Goal: Information Seeking & Learning: Understand process/instructions

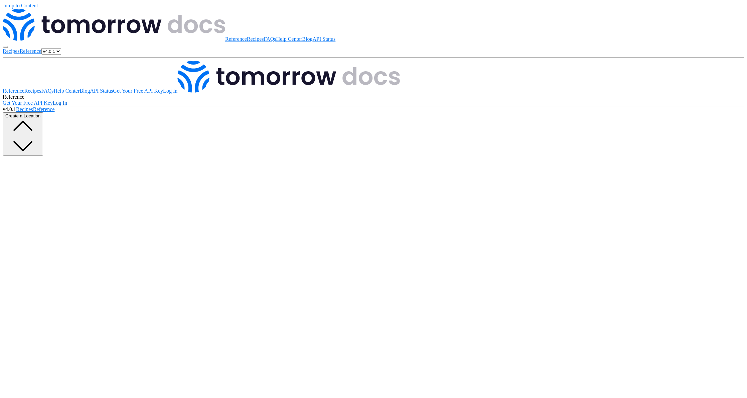
click at [67, 100] on link "Log In" at bounding box center [60, 103] width 14 height 6
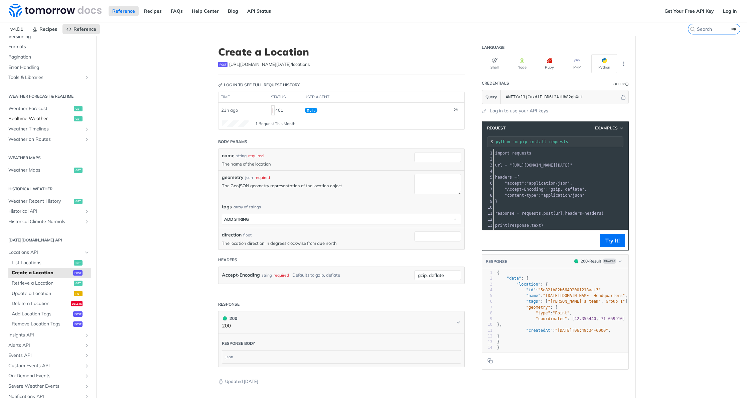
click at [37, 120] on span "Realtime Weather" at bounding box center [40, 118] width 64 height 7
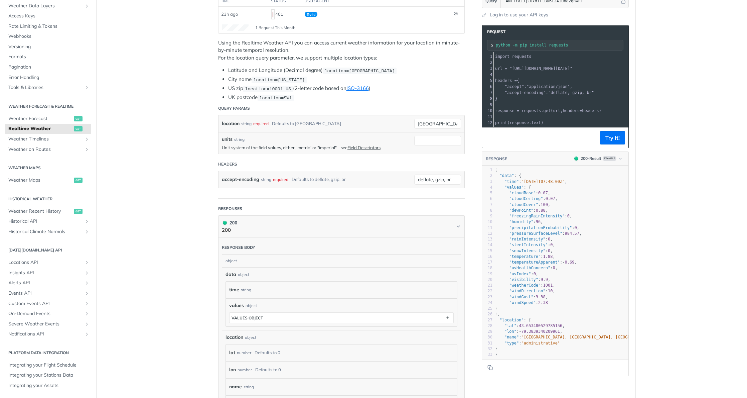
scroll to position [146, 0]
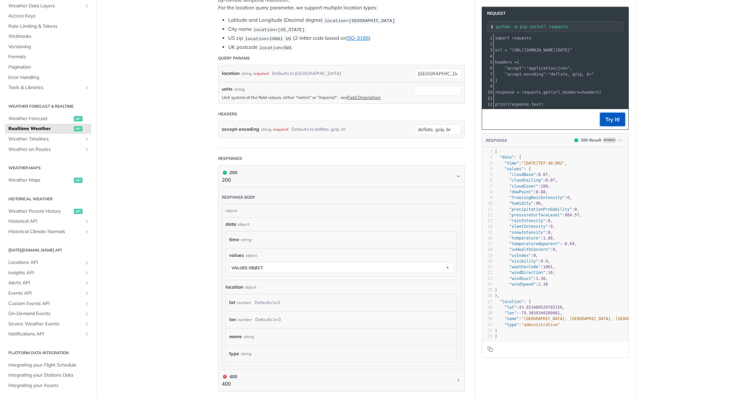
click at [612, 121] on button "Try It!" at bounding box center [612, 119] width 25 height 13
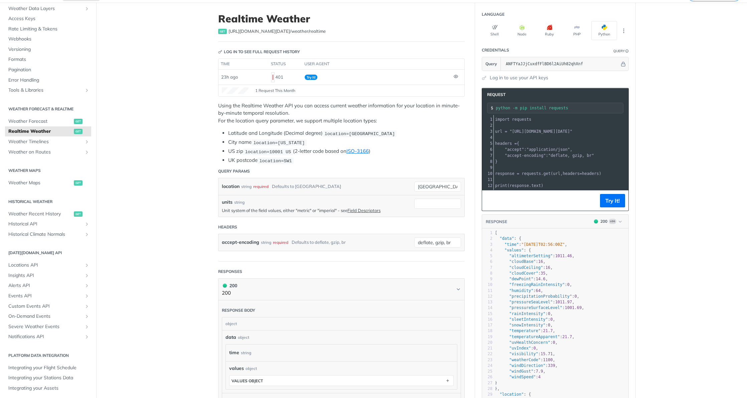
scroll to position [0, 0]
